Goal: Navigation & Orientation: Find specific page/section

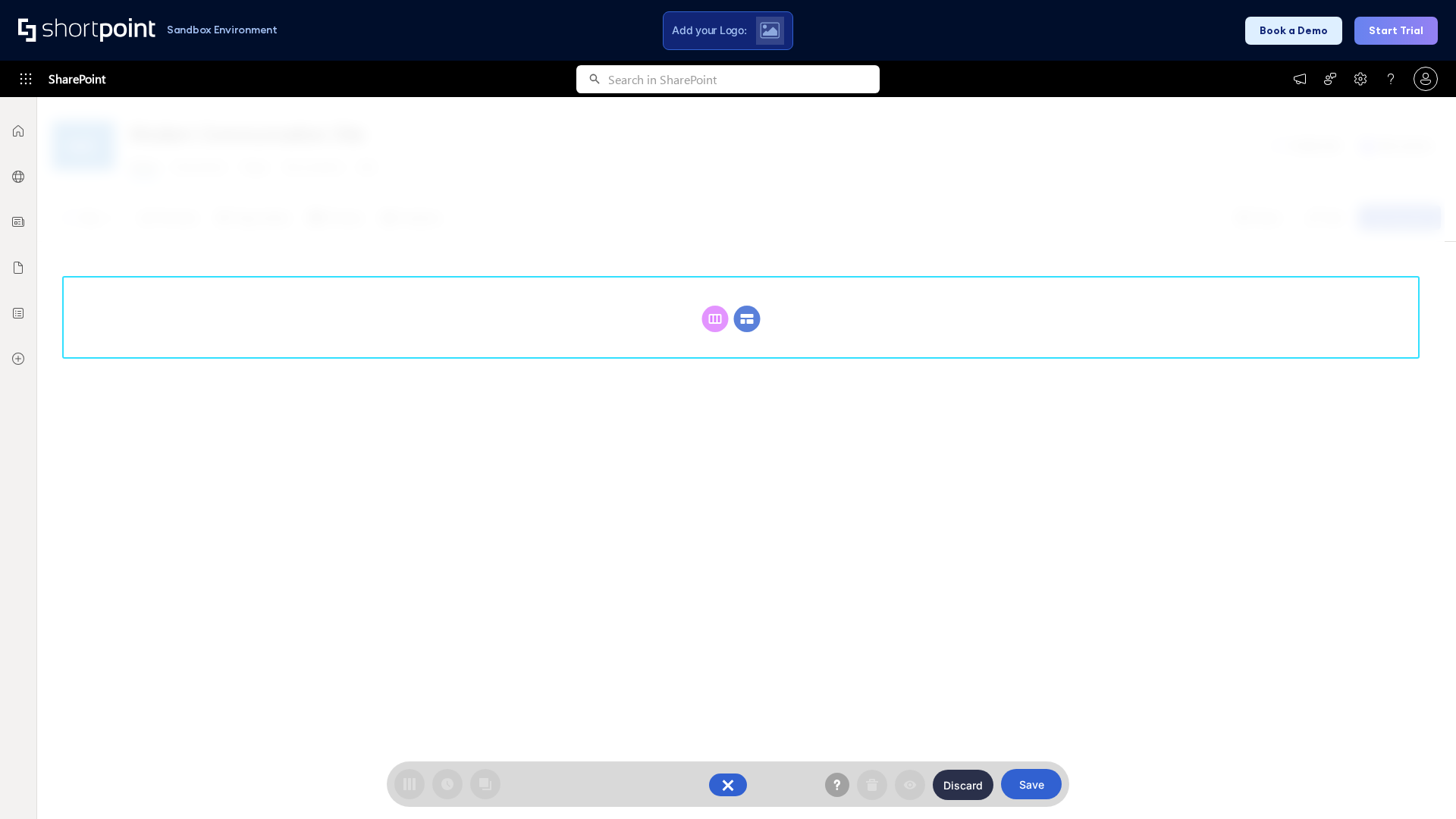
click at [747, 319] on circle at bounding box center [746, 319] width 26 height 26
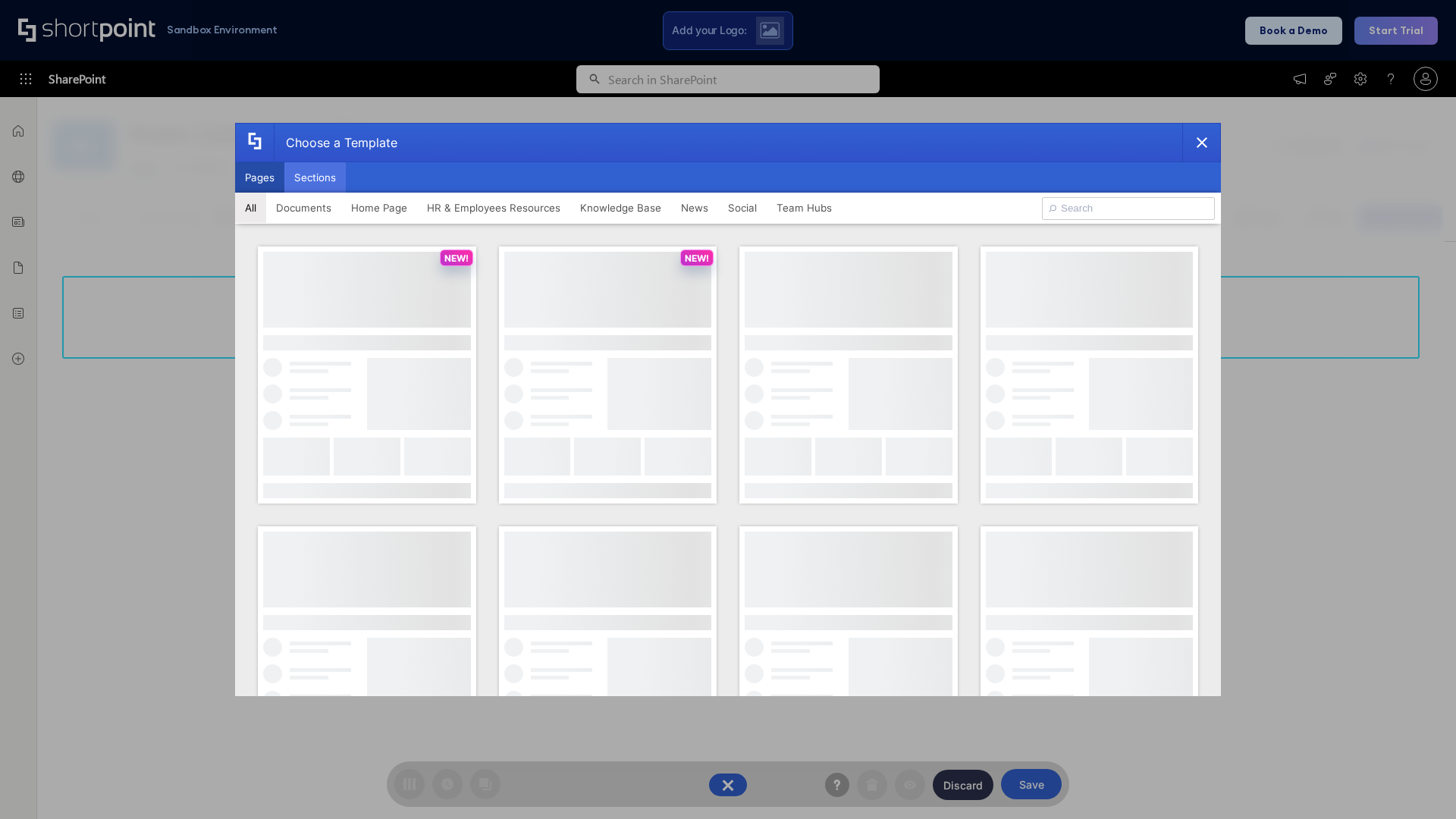
click at [315, 177] on button "Sections" at bounding box center [315, 177] width 62 height 30
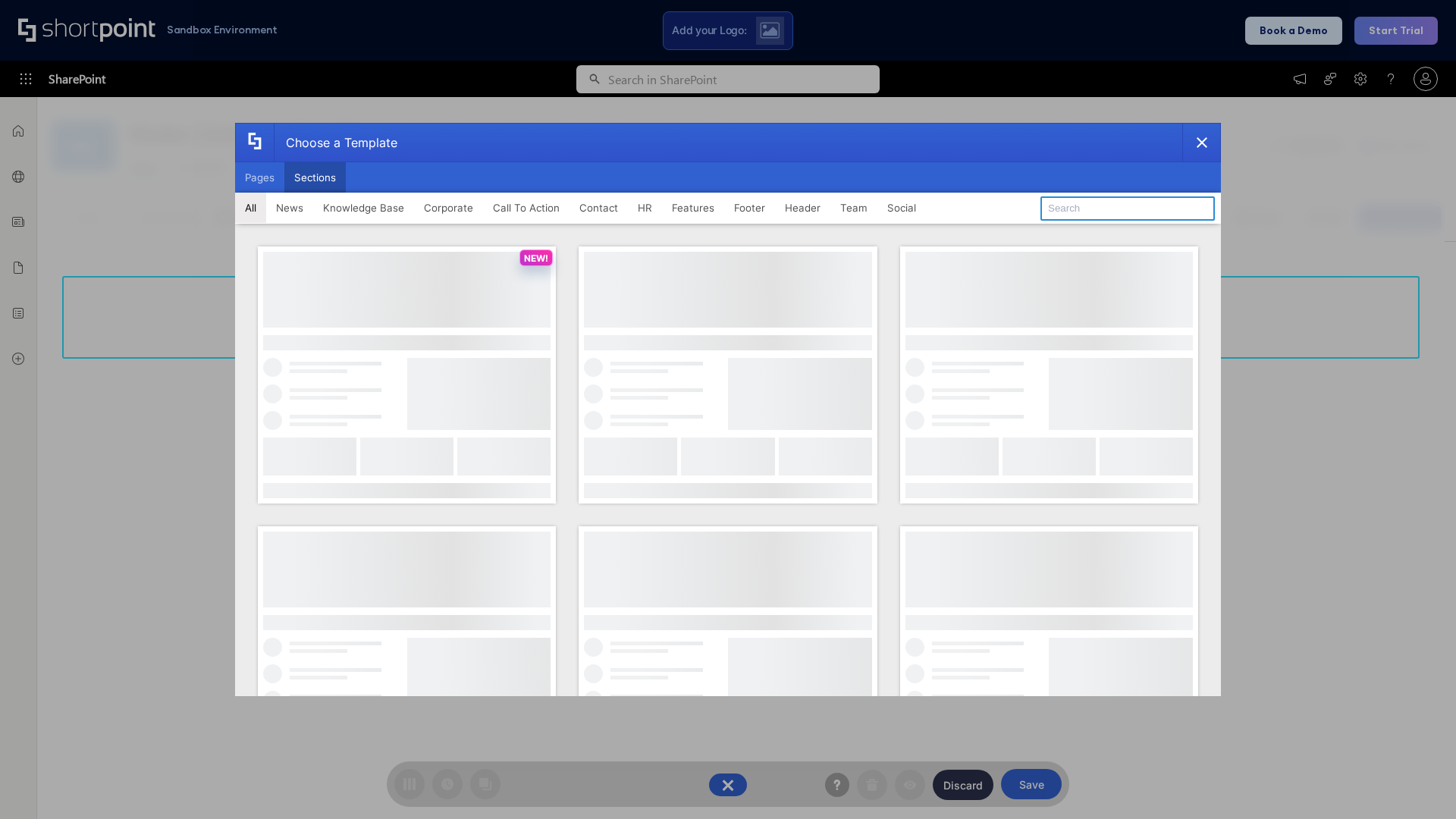
type input "Social Intranet"
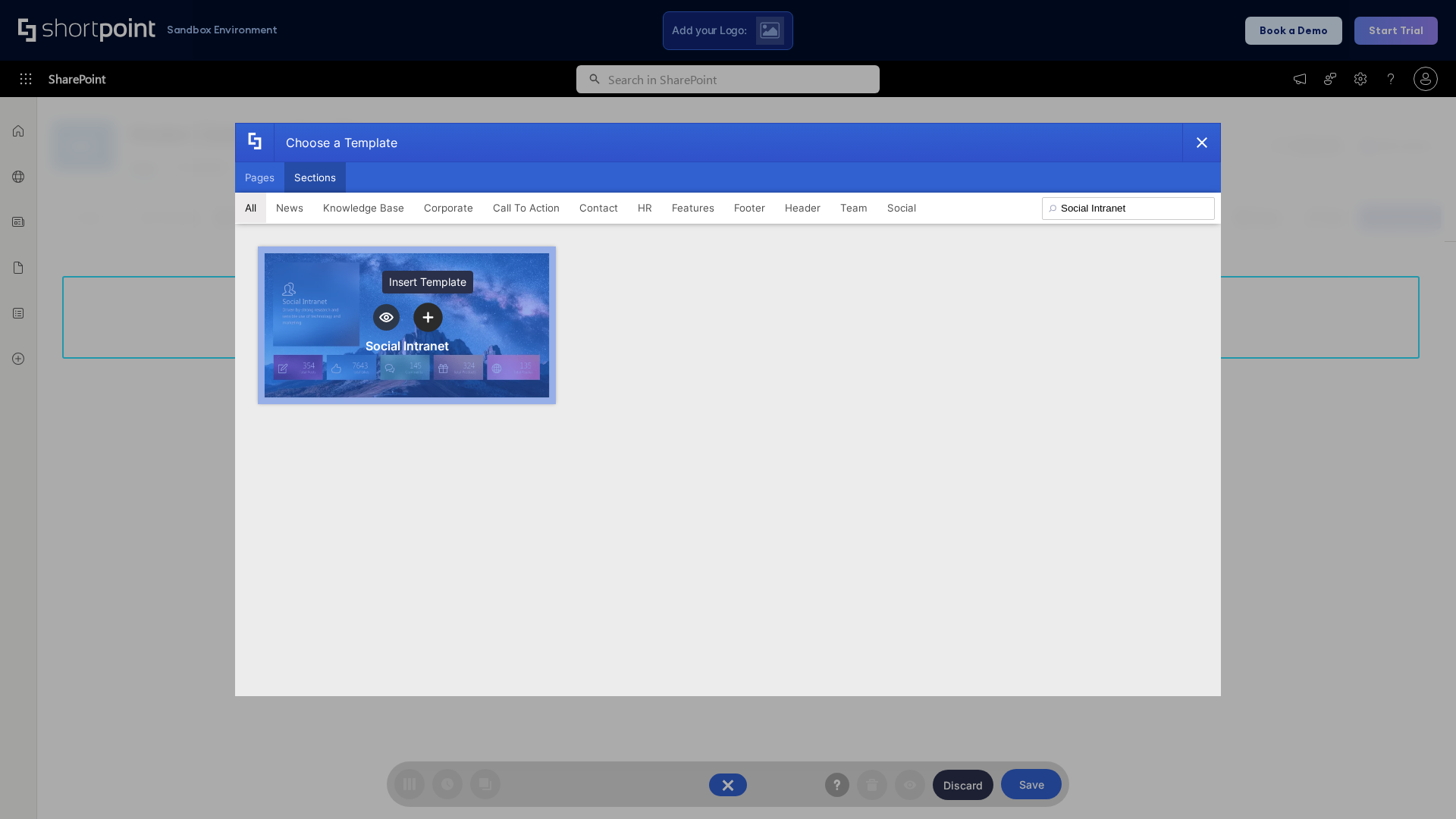
click at [428, 317] on icon "template selector" at bounding box center [428, 318] width 11 height 11
